Goal: Transaction & Acquisition: Purchase product/service

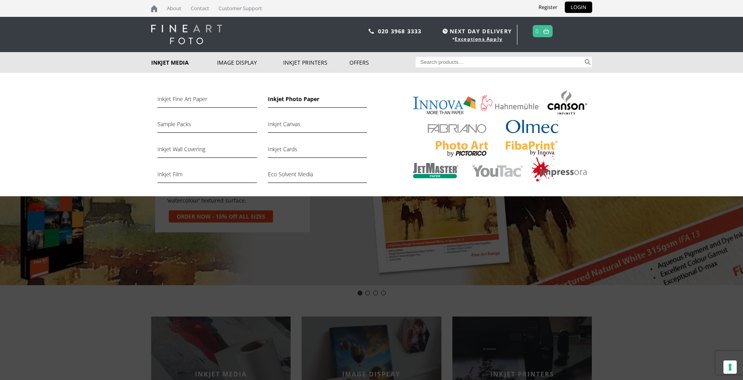
click at [287, 100] on link "Inkjet Photo Paper" at bounding box center [317, 100] width 99 height 13
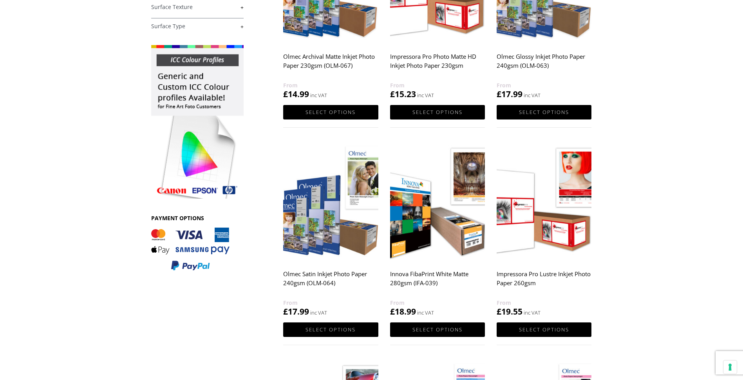
scroll to position [235, 0]
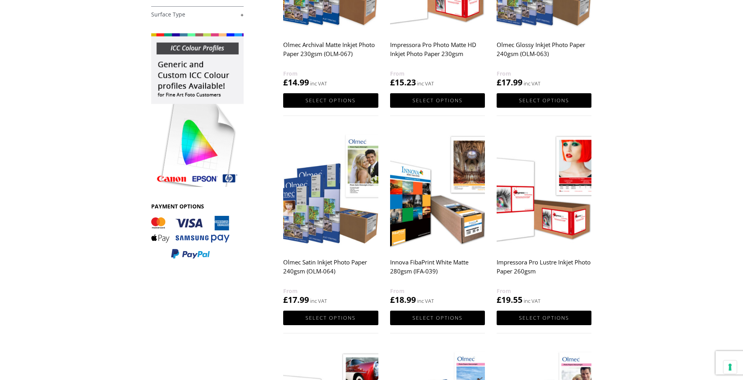
click at [323, 214] on img at bounding box center [330, 190] width 95 height 119
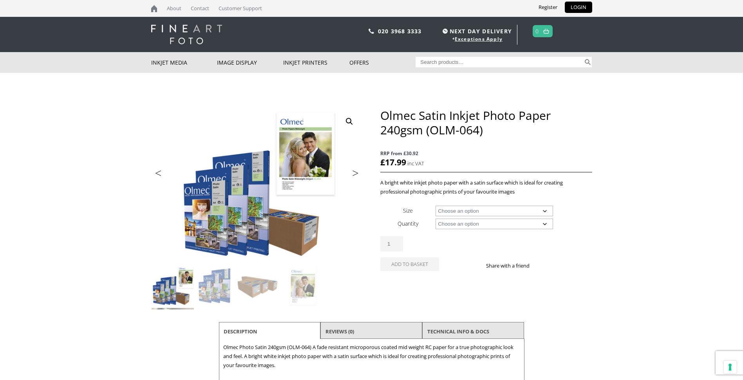
click at [544, 210] on select "Choose an option A4 Sheet A3 Sheet A3+ Sheet A2 Sheet 17" Wide Roll 24" Wide Ro…" at bounding box center [495, 211] width 118 height 11
click at [436, 206] on select "Choose an option A4 Sheet A3 Sheet A3+ Sheet A2 Sheet 17" Wide Roll 24" Wide Ro…" at bounding box center [495, 211] width 118 height 11
select select "a3-sheet-2"
click at [545, 223] on select "Choose an option 50 Sheets" at bounding box center [495, 224] width 118 height 11
select select "50-sheets"
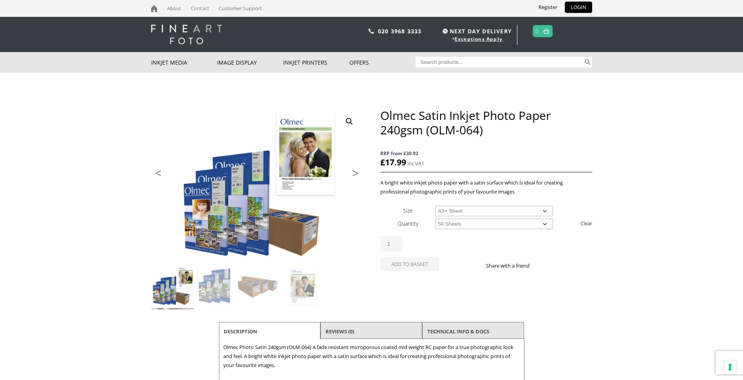
click at [436, 219] on select "Choose an option 50 Sheets" at bounding box center [495, 224] width 118 height 11
select select "a3-sheet-2"
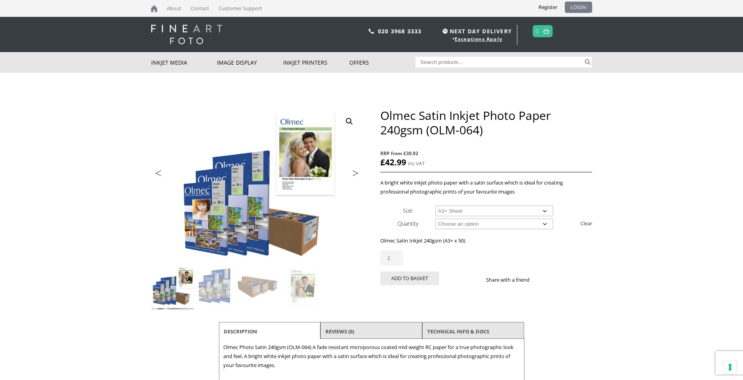
click at [582, 5] on link "LOGIN" at bounding box center [578, 7] width 27 height 11
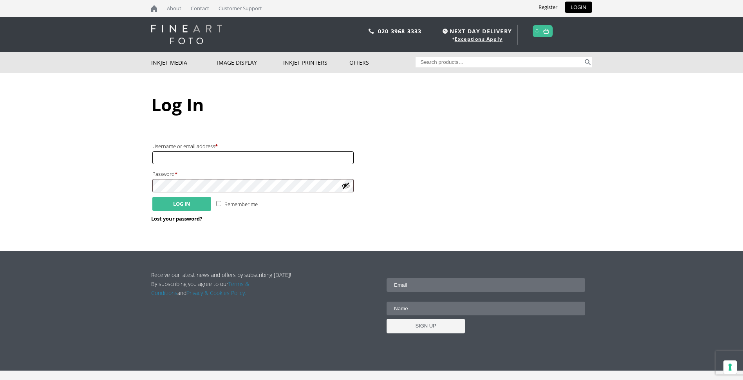
type input "jimh89914@gmail.com"
click at [186, 207] on button "Log in" at bounding box center [181, 204] width 59 height 14
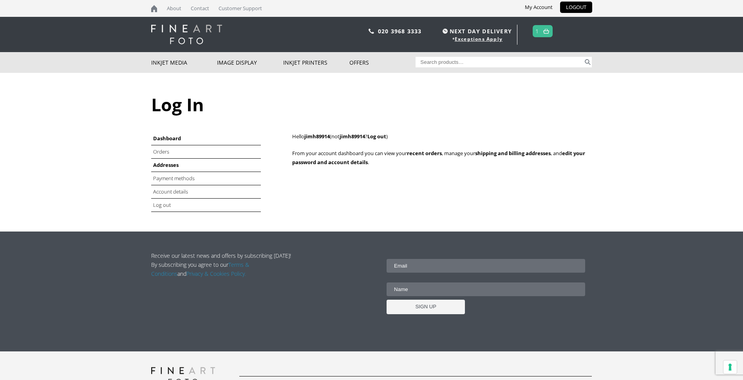
click at [169, 163] on link "Addresses" at bounding box center [165, 164] width 25 height 7
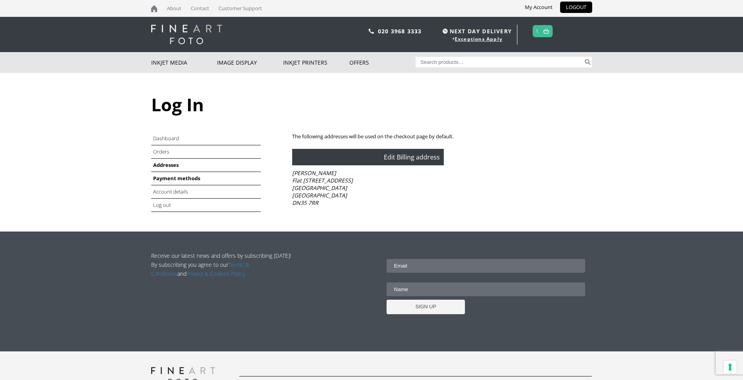
click at [169, 179] on link "Payment methods" at bounding box center [176, 178] width 47 height 7
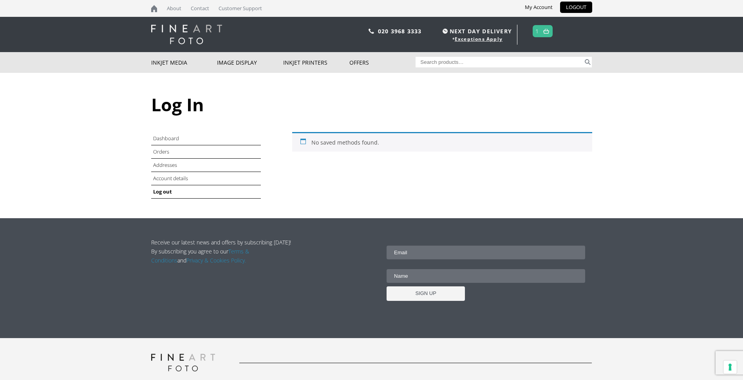
click at [166, 192] on link "Log out" at bounding box center [162, 191] width 19 height 7
